Goal: Check status: Check status

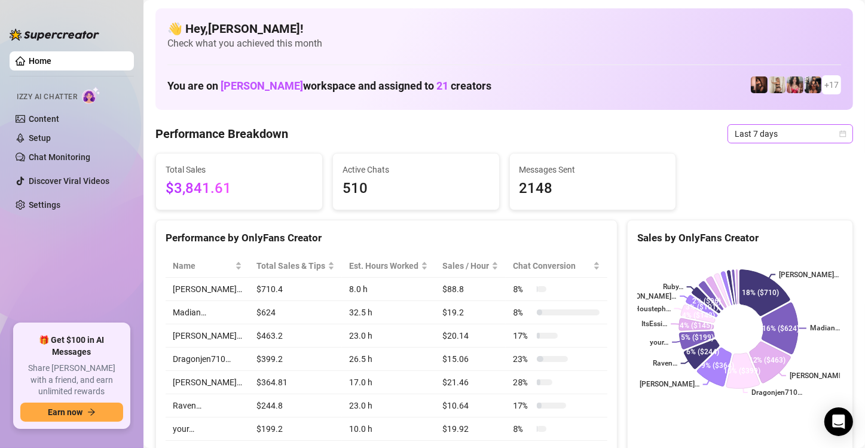
click at [839, 132] on icon "calendar" at bounding box center [842, 133] width 7 height 7
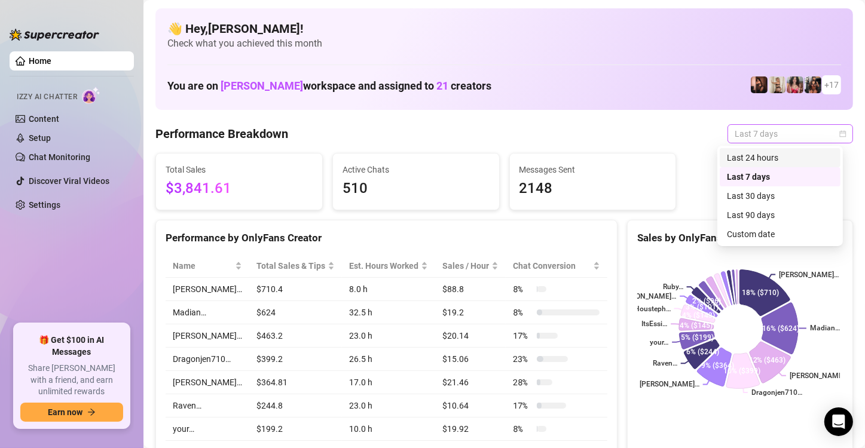
click at [839, 133] on icon "calendar" at bounding box center [842, 133] width 7 height 7
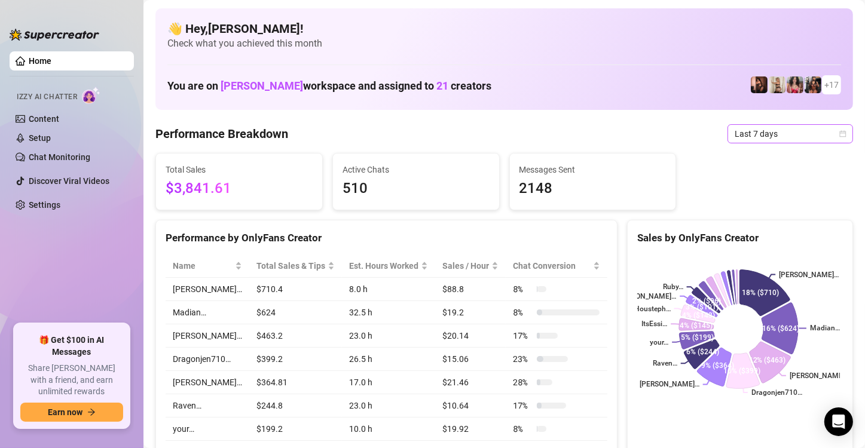
click at [839, 133] on icon "calendar" at bounding box center [842, 133] width 7 height 7
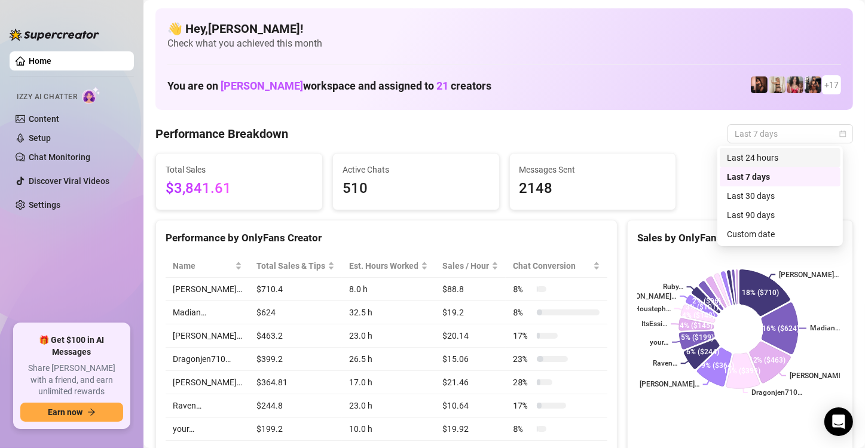
click at [755, 230] on div "Custom date" at bounding box center [780, 234] width 106 height 13
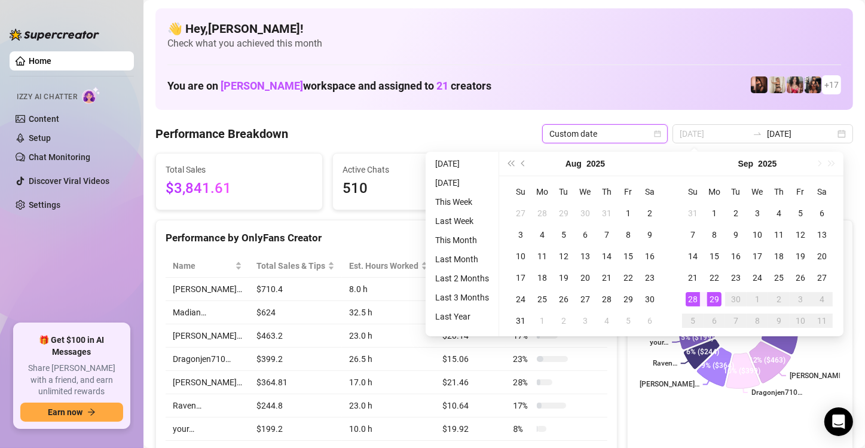
type input "[DATE]"
click at [712, 299] on div "29" at bounding box center [714, 299] width 14 height 14
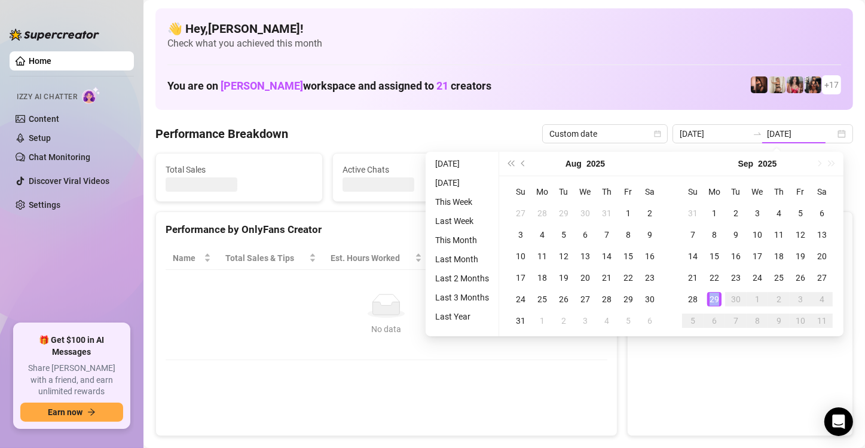
type input "[DATE]"
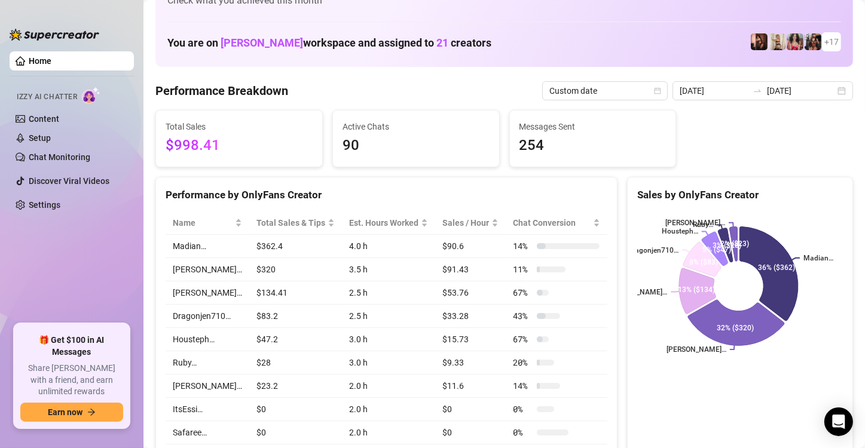
scroll to position [39, 0]
